Goal: Information Seeking & Learning: Learn about a topic

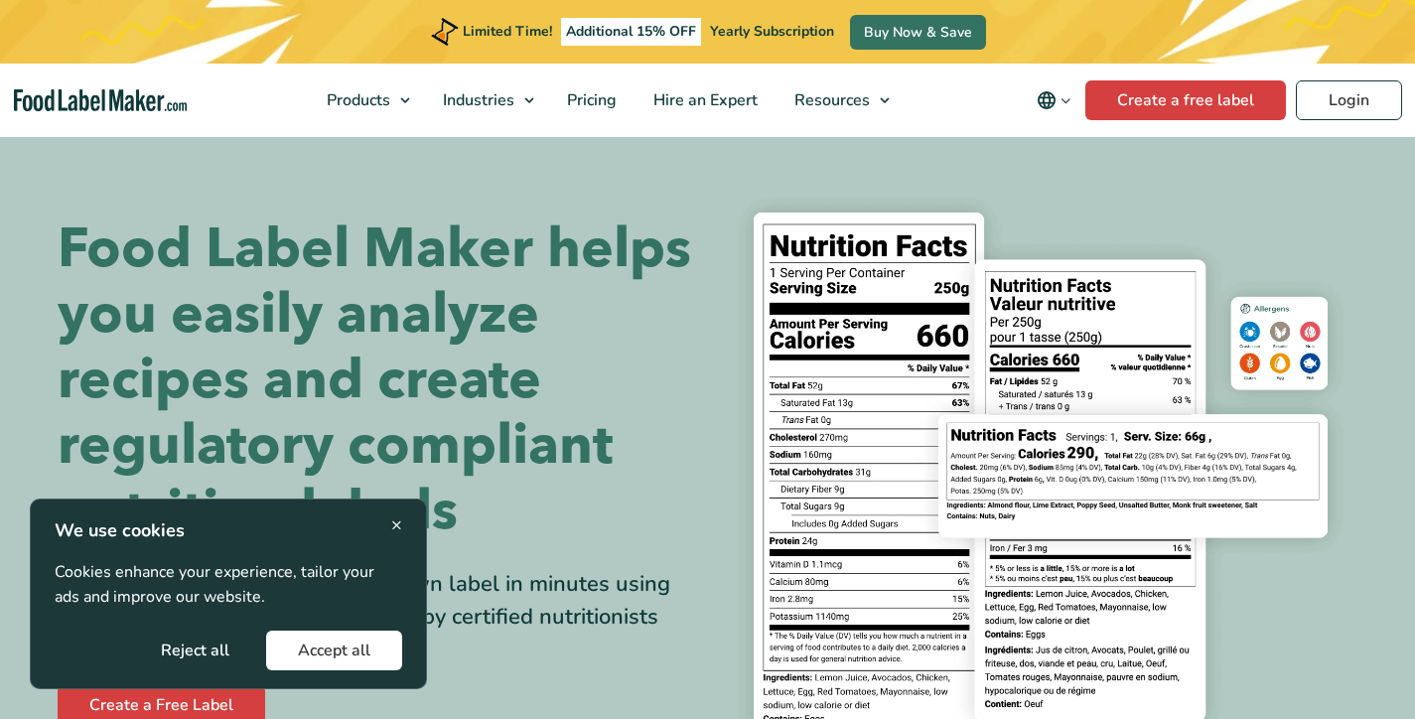
click at [350, 660] on button "Accept all" at bounding box center [334, 650] width 136 height 40
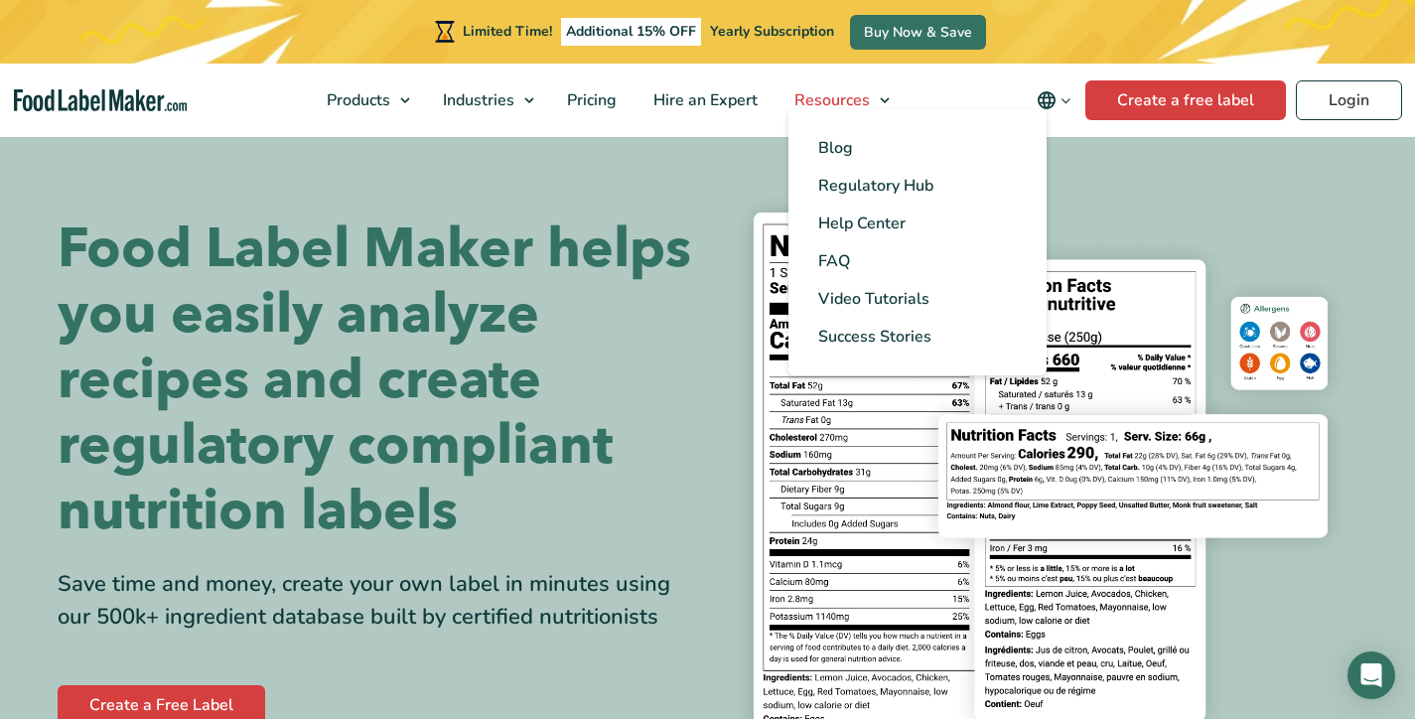
click at [825, 104] on span "Resources" at bounding box center [829, 100] width 83 height 22
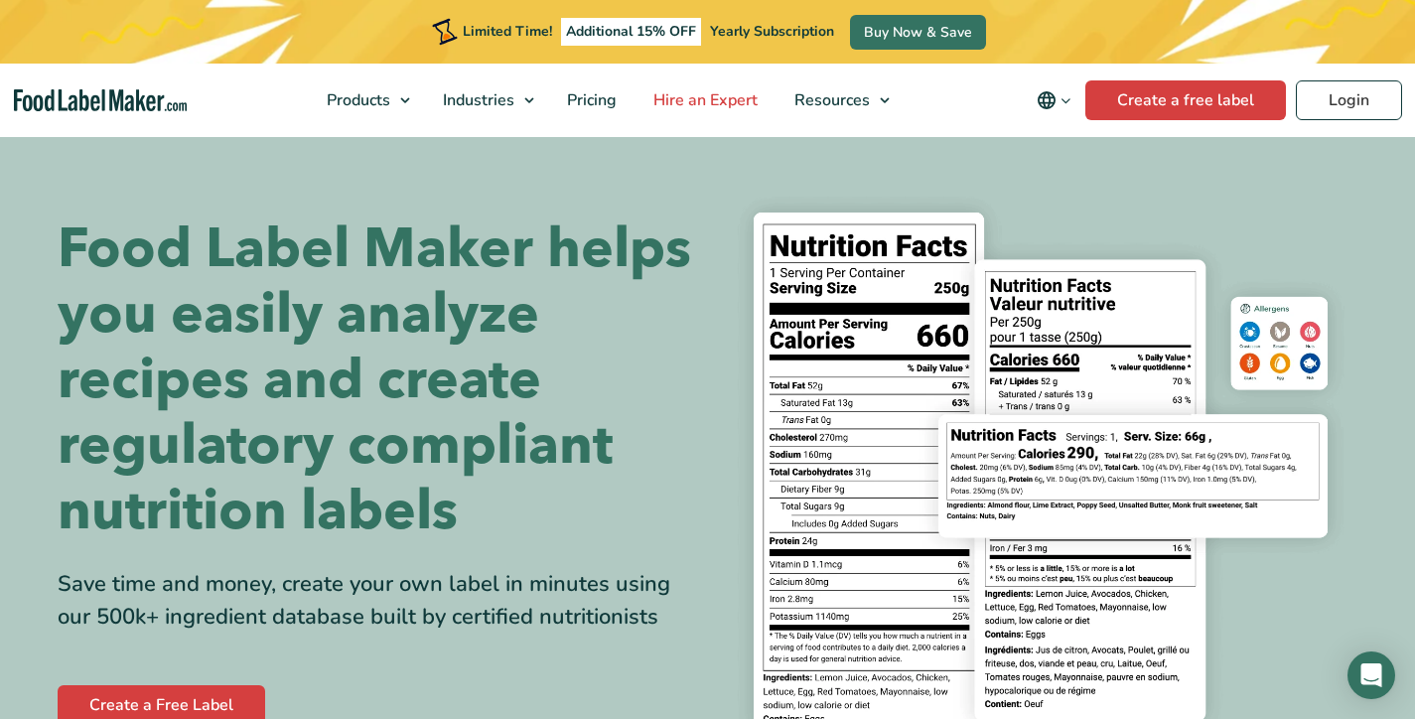
click at [697, 103] on span "Hire an Expert" at bounding box center [703, 100] width 112 height 22
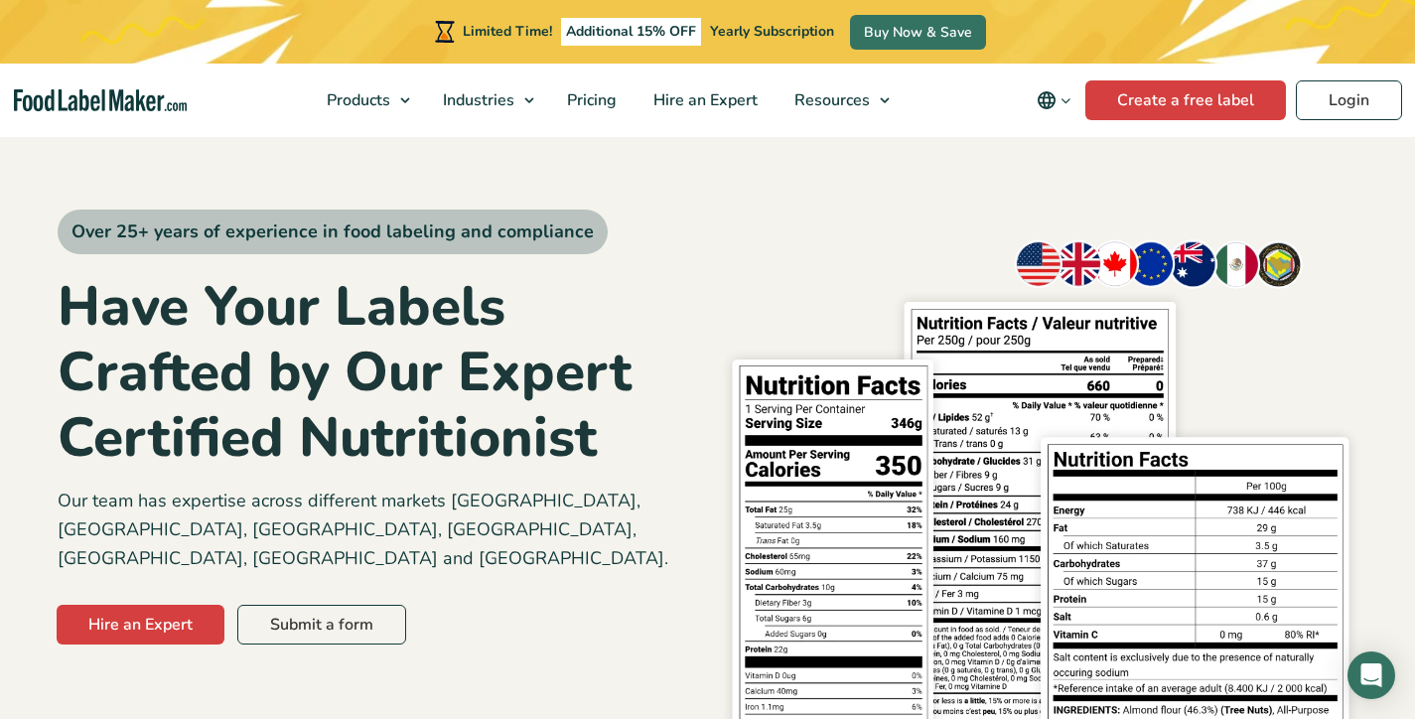
click at [607, 101] on span "Pricing" at bounding box center [590, 100] width 58 height 22
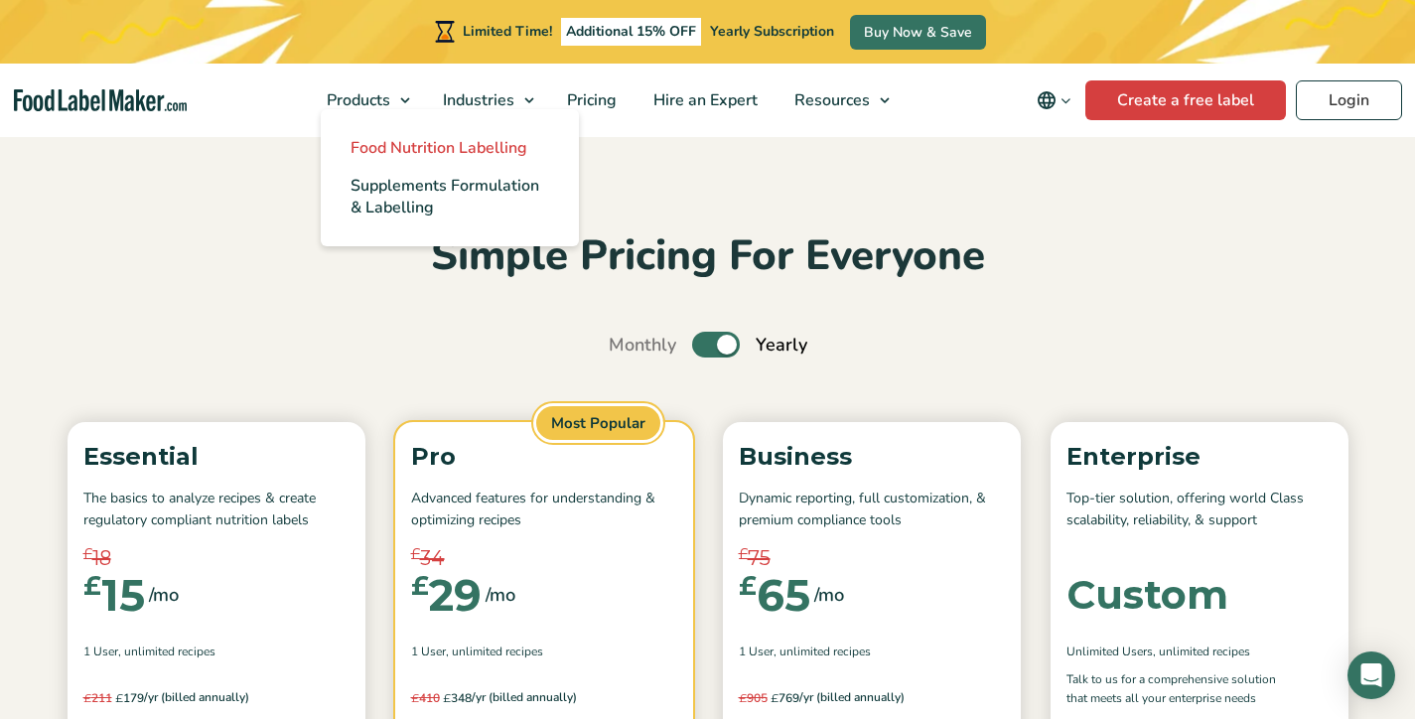
click at [386, 135] on link "Food Nutrition Labelling" at bounding box center [450, 148] width 258 height 38
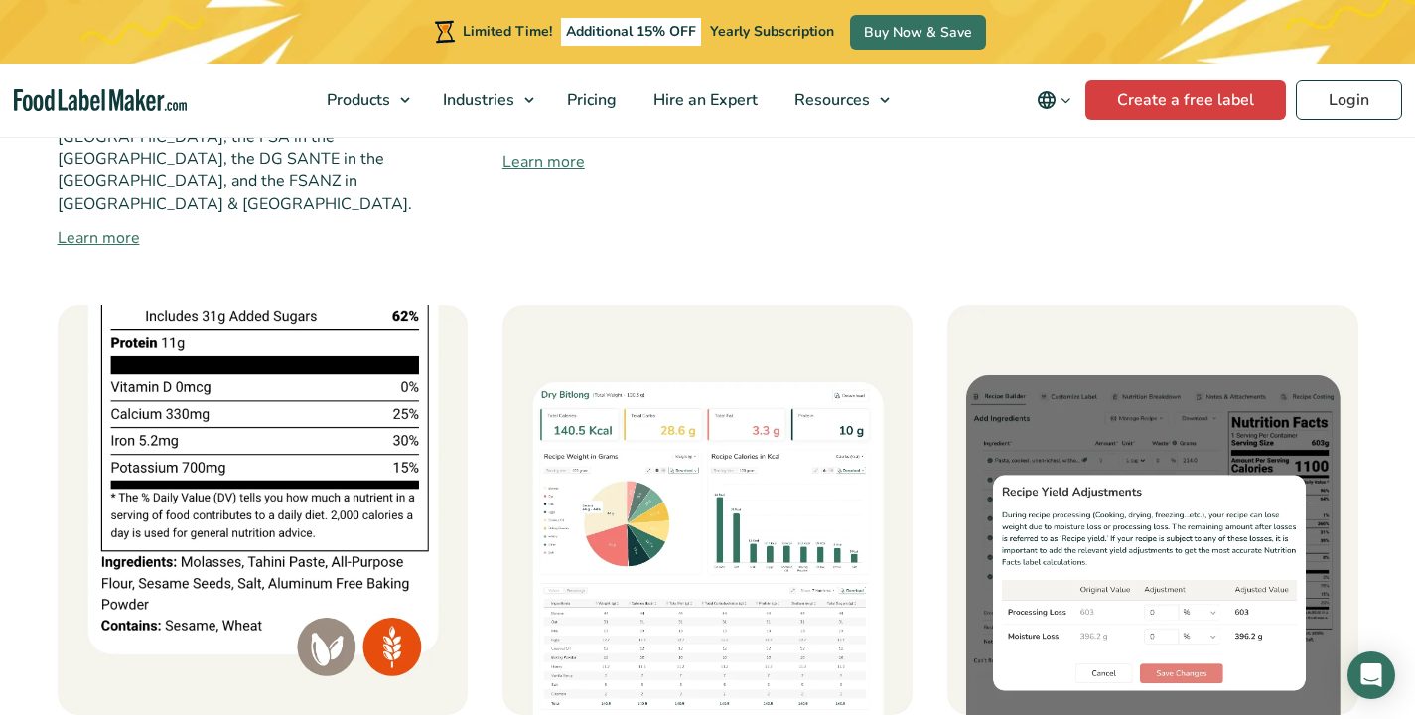
scroll to position [1591, 0]
